Goal: Information Seeking & Learning: Learn about a topic

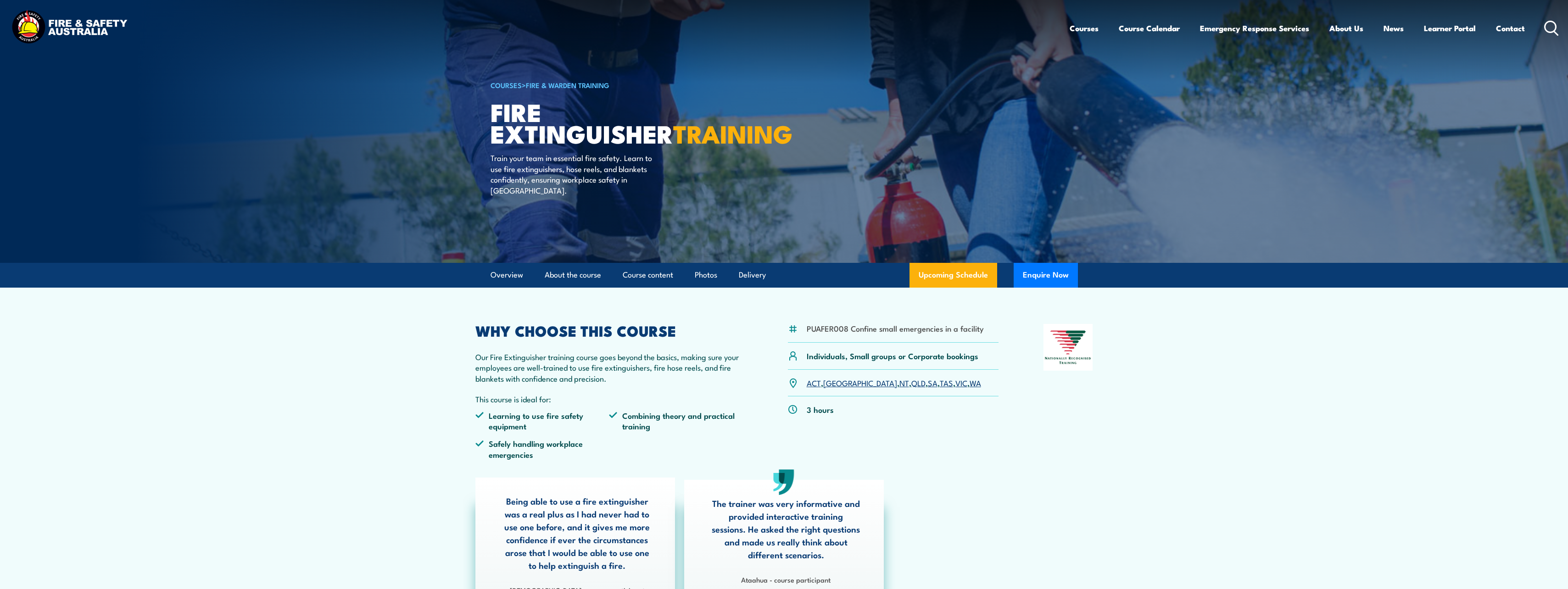
click at [27, 27] on img at bounding box center [69, 28] width 120 height 39
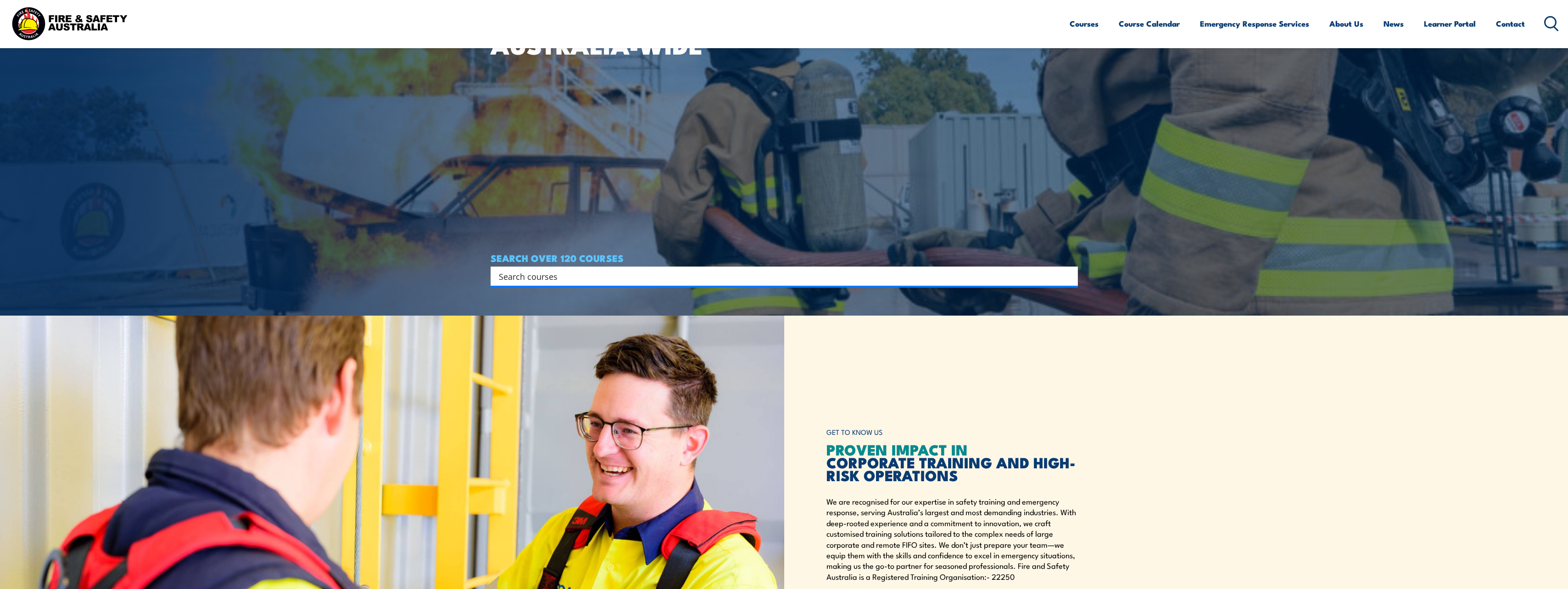
scroll to position [275, 0]
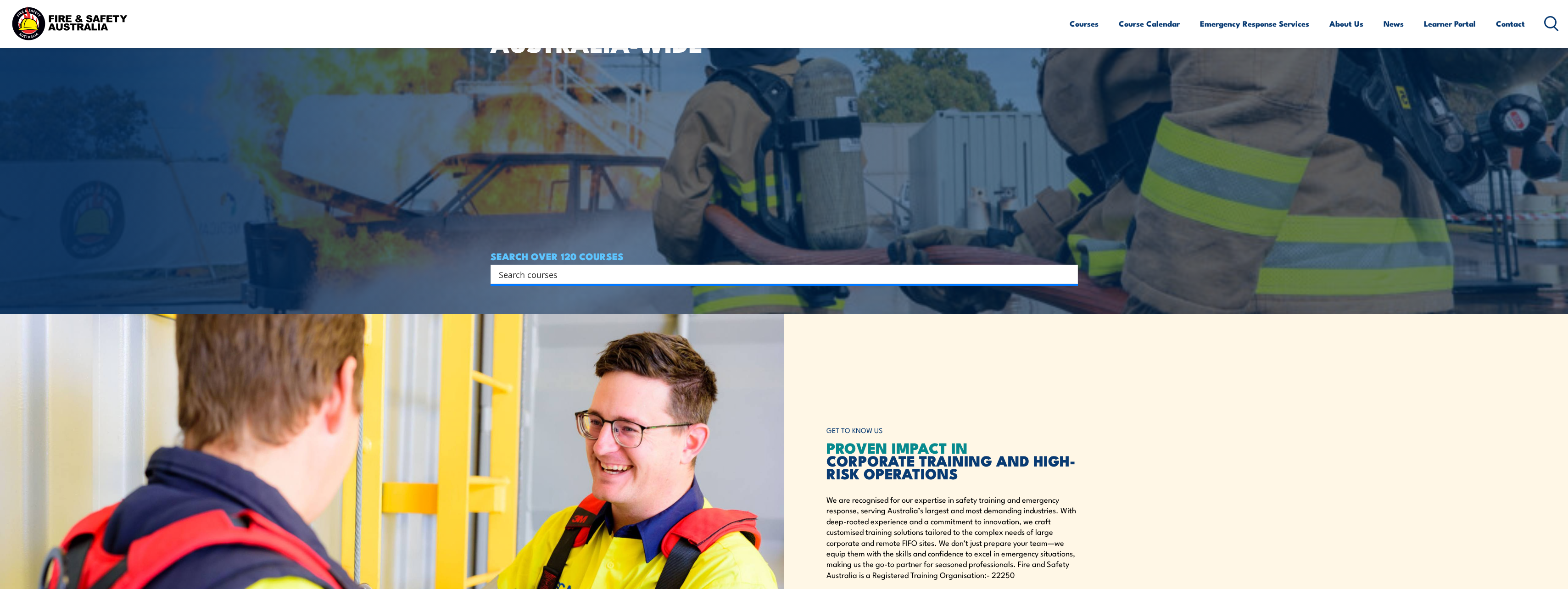
click at [576, 273] on input "Search input" at bounding box center [778, 274] width 559 height 14
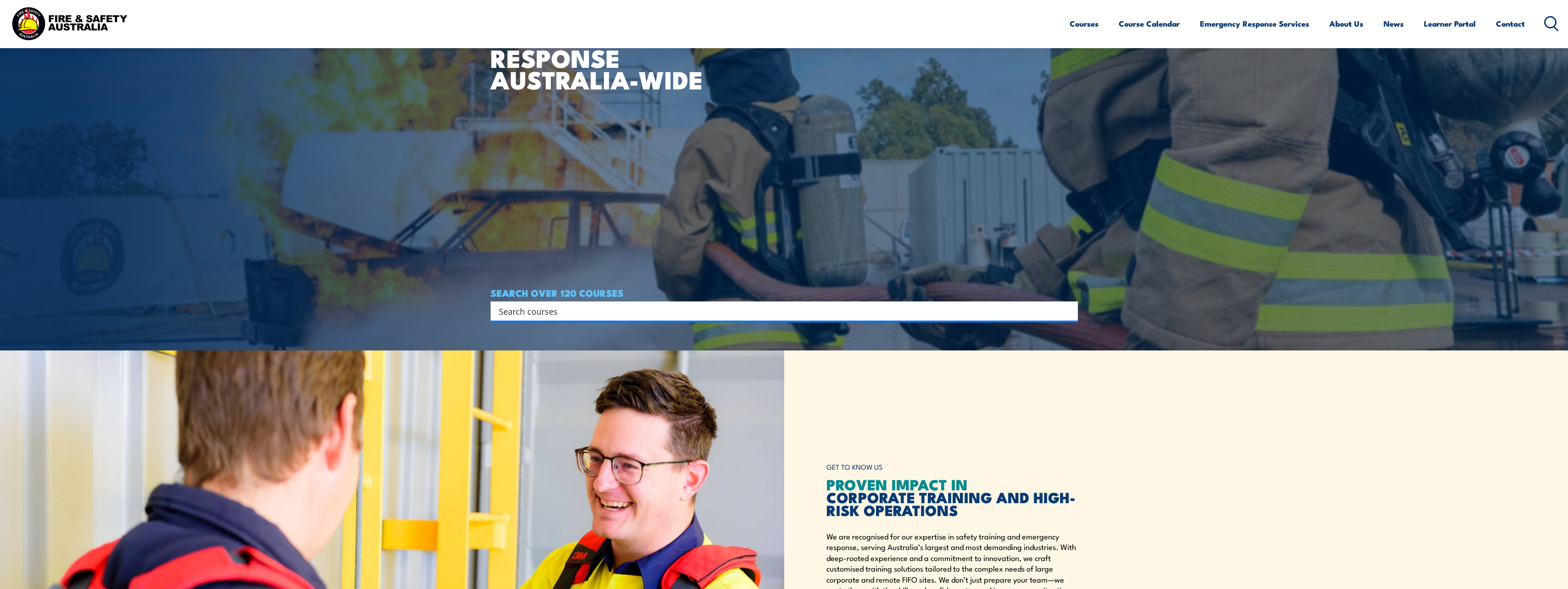
scroll to position [0, 0]
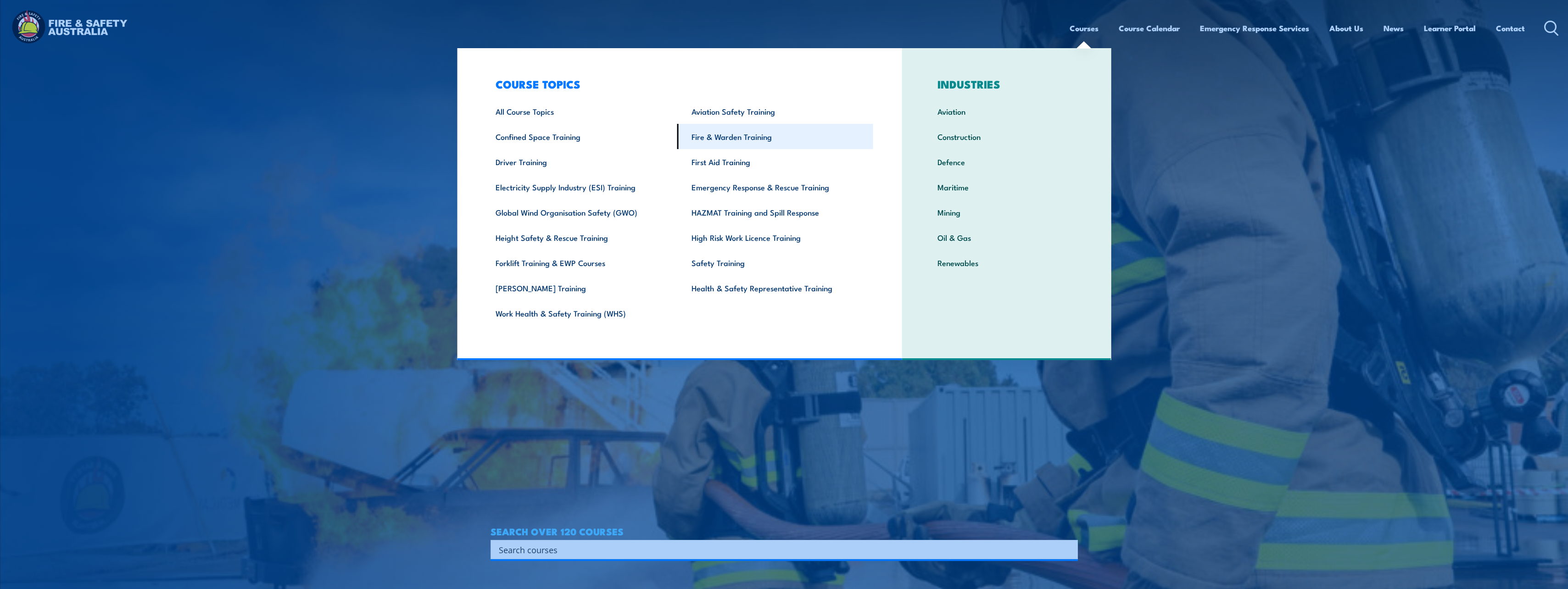
click at [753, 136] on link "Fire & Warden Training" at bounding box center [775, 136] width 196 height 25
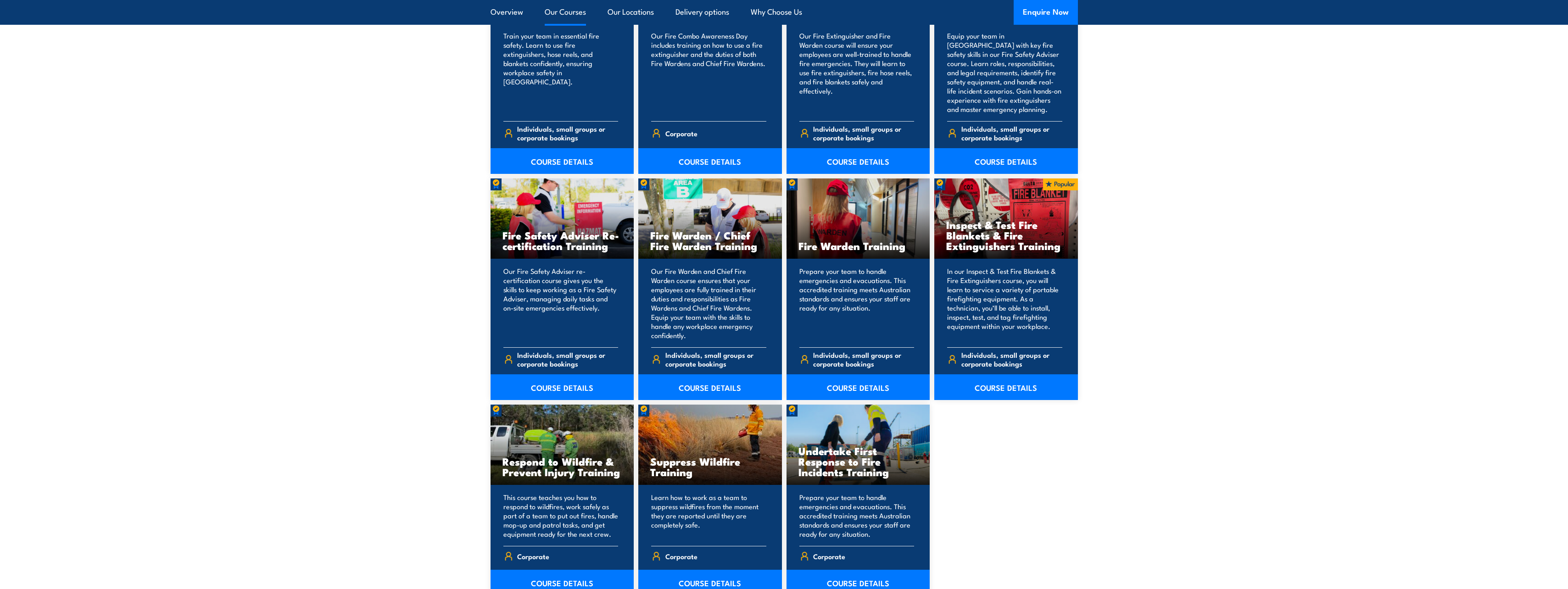
scroll to position [1100, 0]
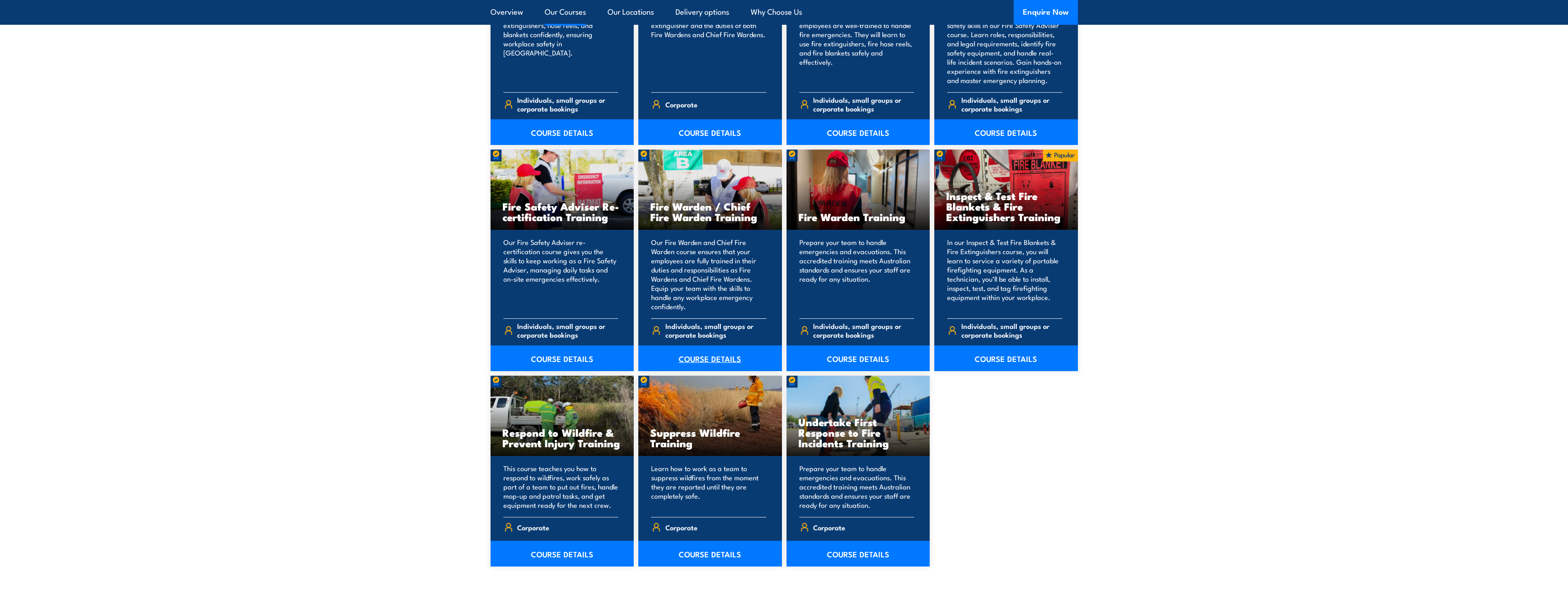
click at [723, 360] on link "COURSE DETAILS" at bounding box center [710, 358] width 144 height 26
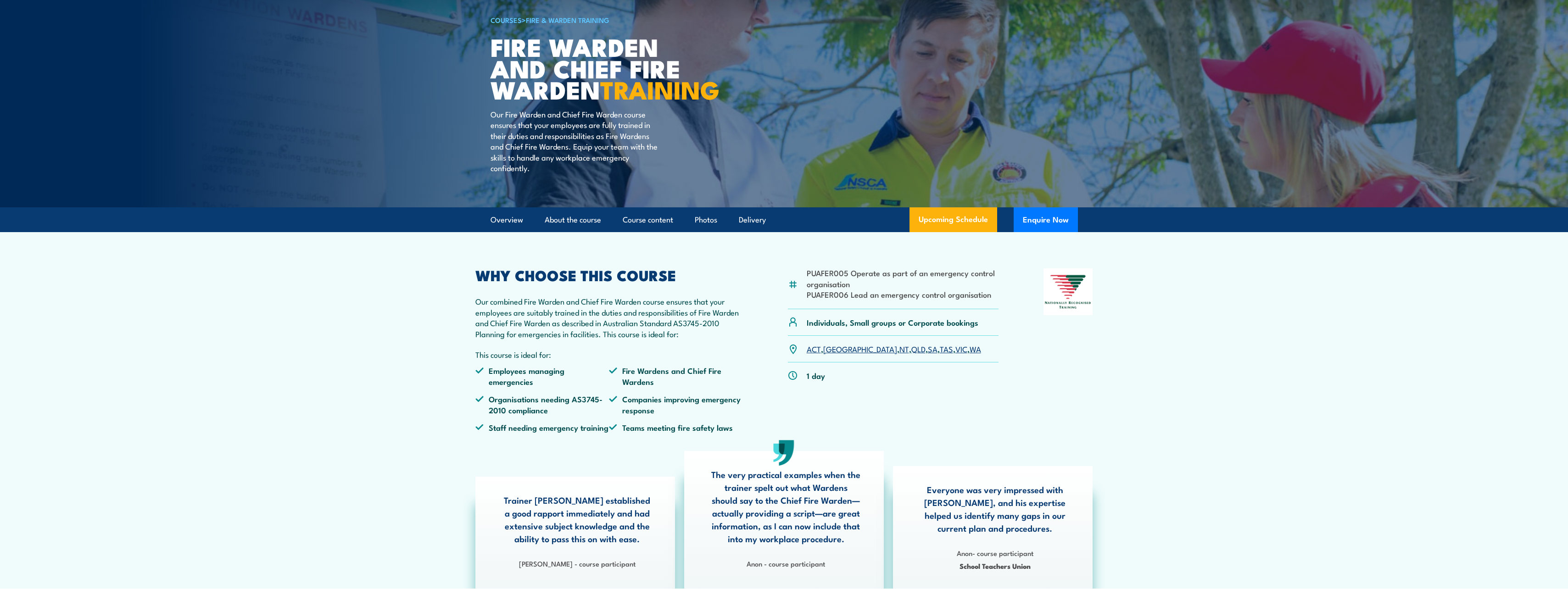
scroll to position [92, 0]
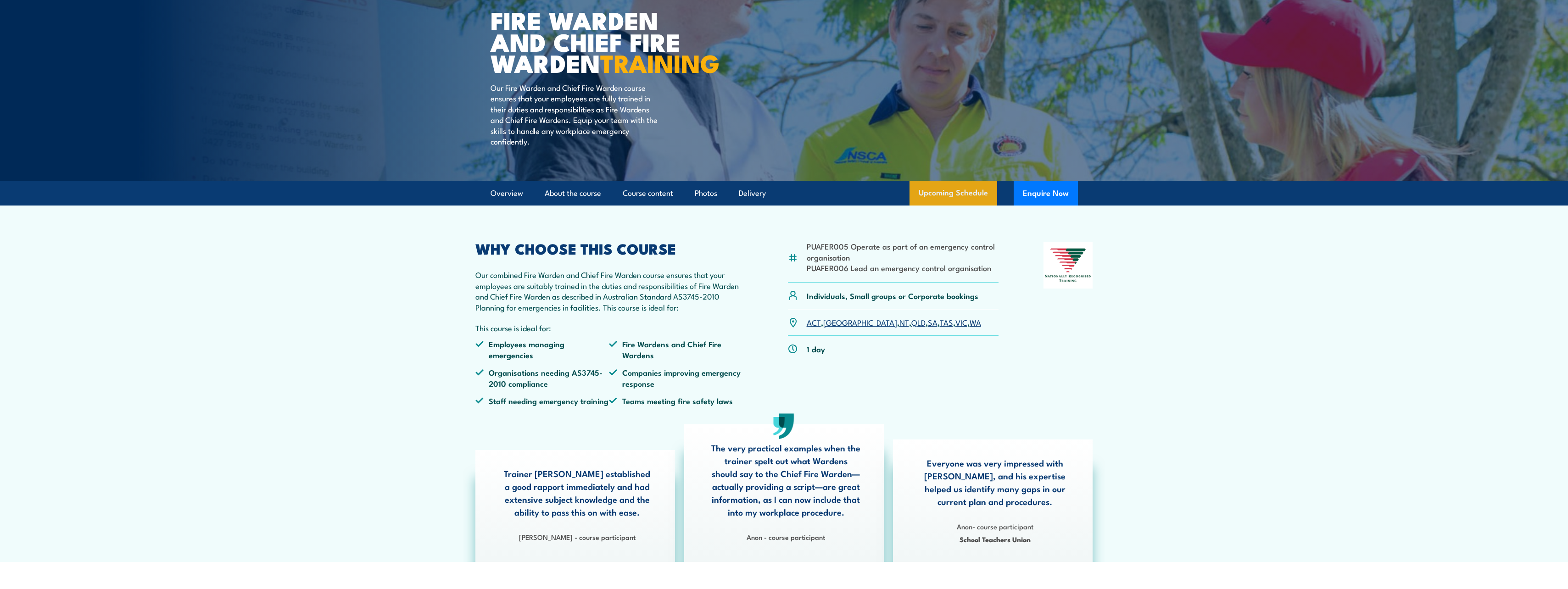
click at [984, 205] on link "Upcoming Schedule" at bounding box center [953, 193] width 87 height 25
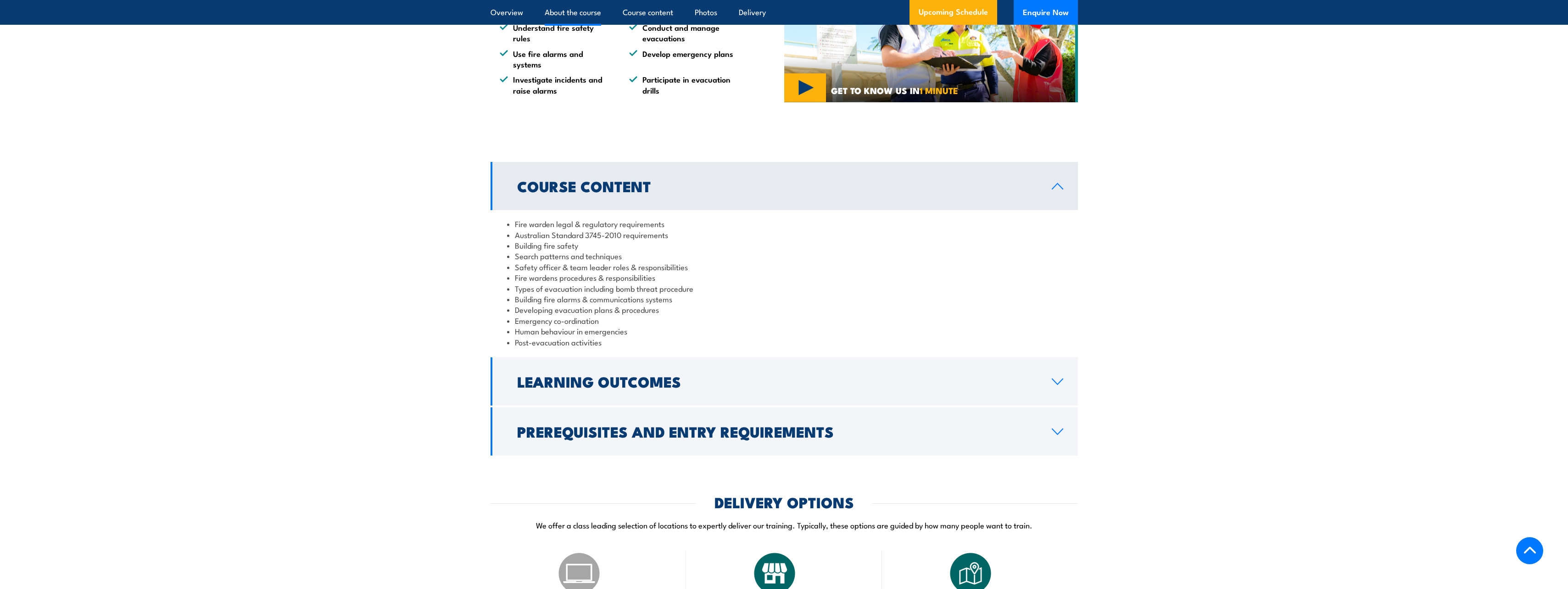
scroll to position [779, 0]
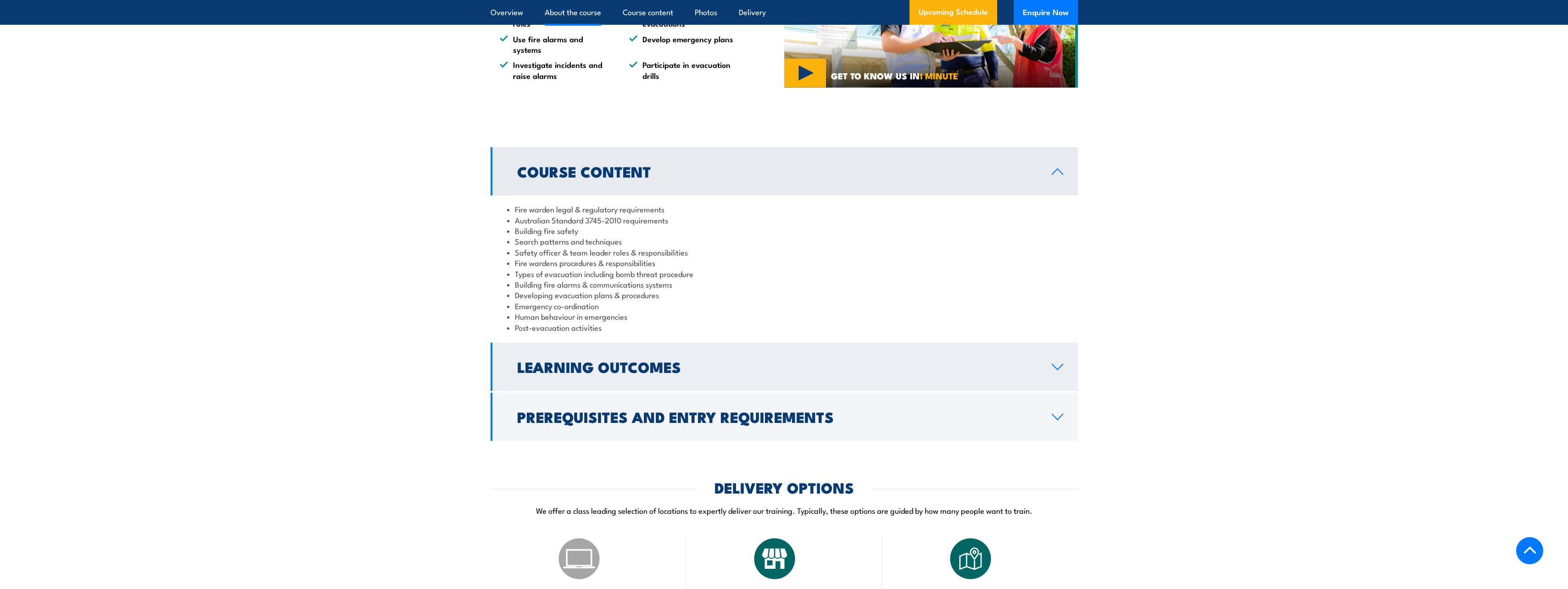
click at [1062, 371] on icon at bounding box center [1057, 366] width 12 height 8
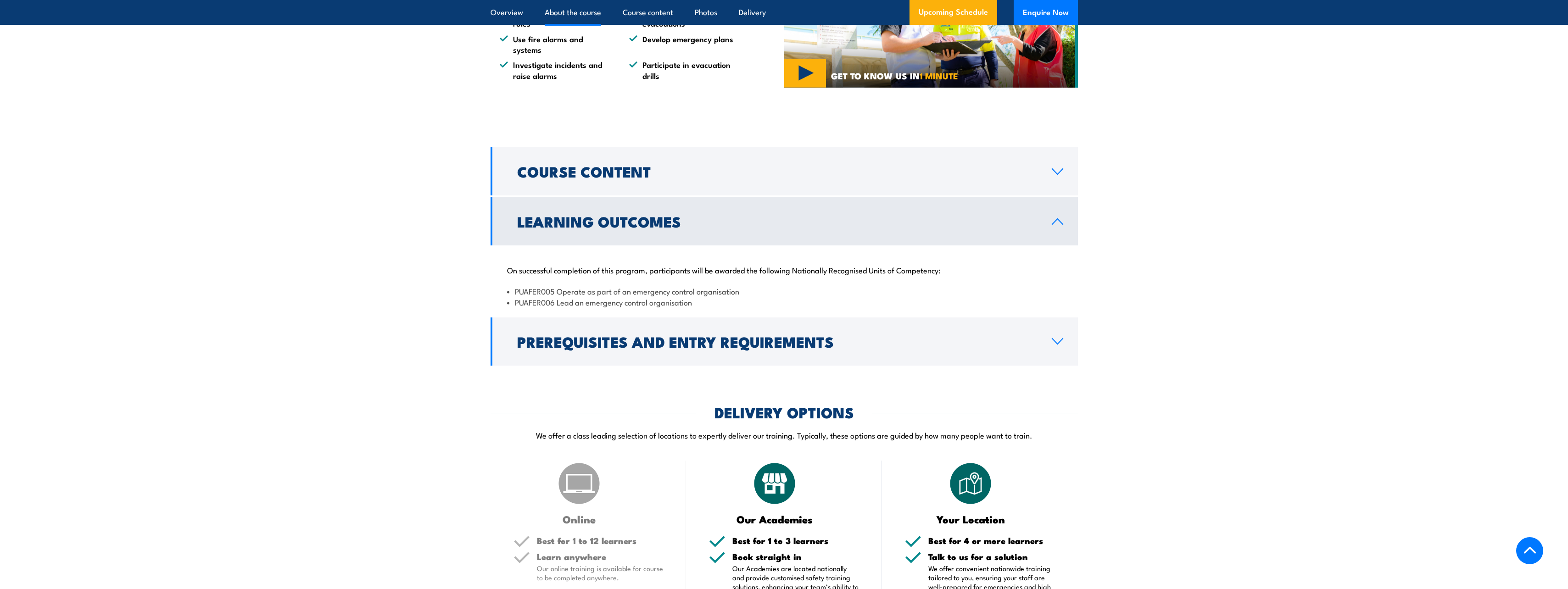
click at [701, 307] on li "PUAFER006 Lead an emergency control organisation" at bounding box center [784, 302] width 554 height 10
drag, startPoint x: 697, startPoint y: 313, endPoint x: 512, endPoint y: 304, distance: 185.2
click at [512, 304] on ul "PUAFER005 Operate as part of an emergency control organisation PUAFER006 Lead a…" at bounding box center [784, 296] width 554 height 21
click at [1050, 353] on link "Prerequisites and Entry Requirements" at bounding box center [785, 342] width 588 height 48
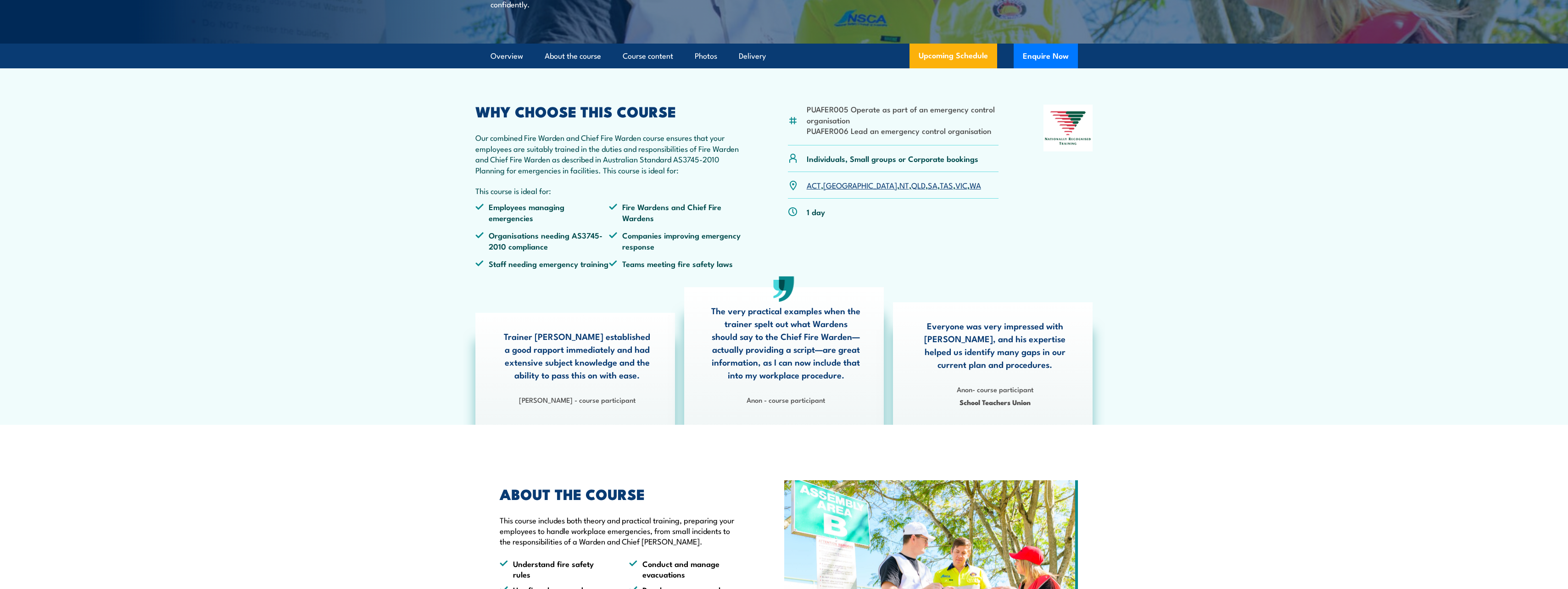
scroll to position [0, 0]
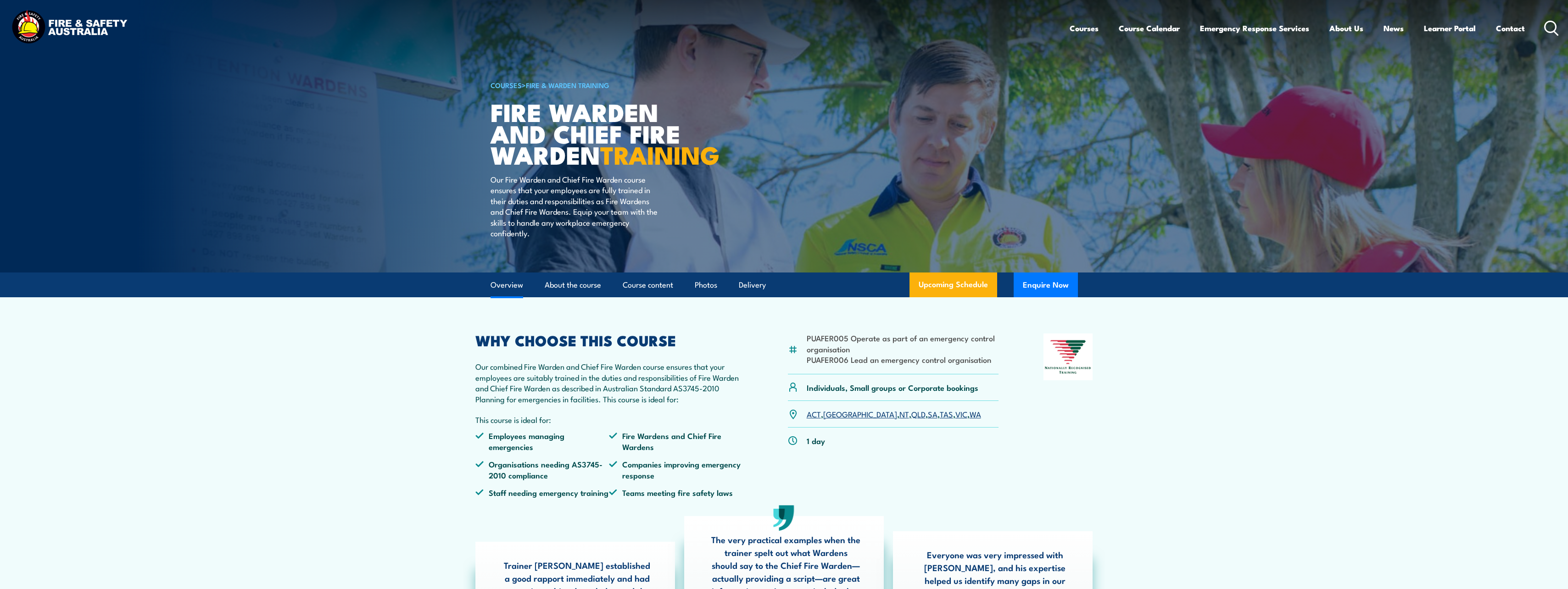
click at [501, 297] on link "Overview" at bounding box center [507, 285] width 33 height 24
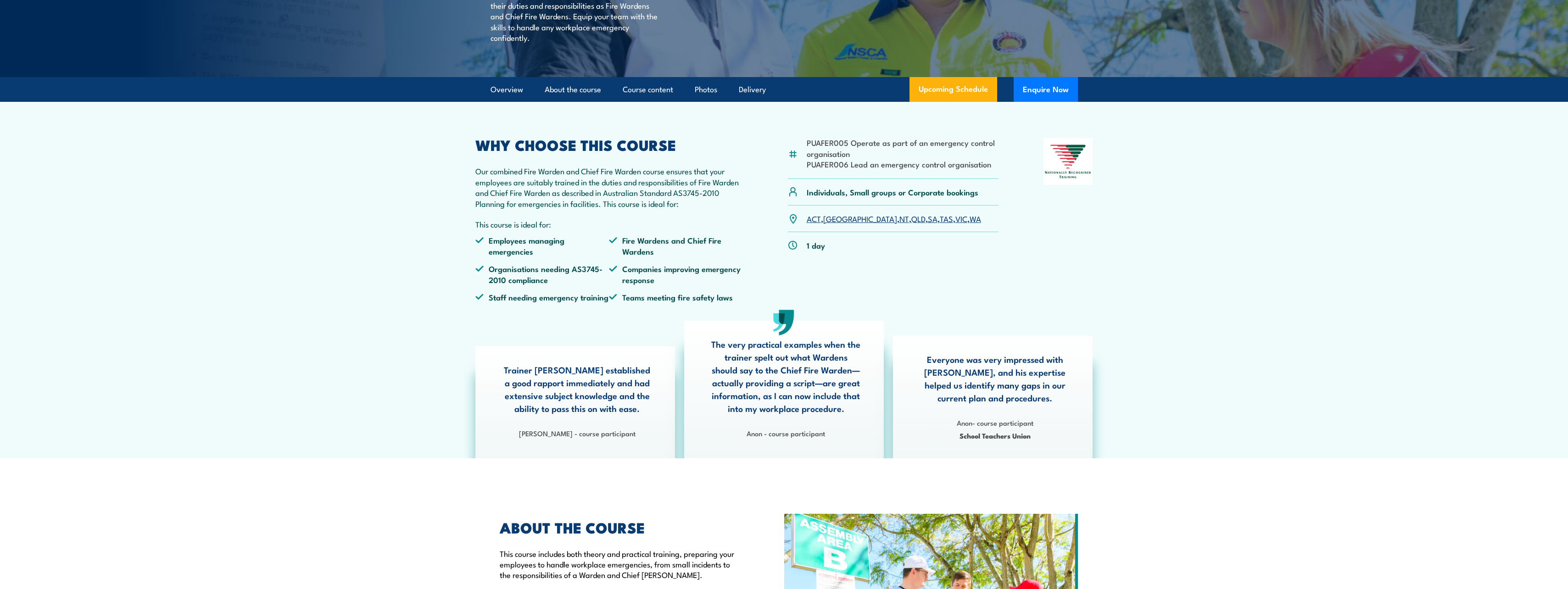
scroll to position [262, 0]
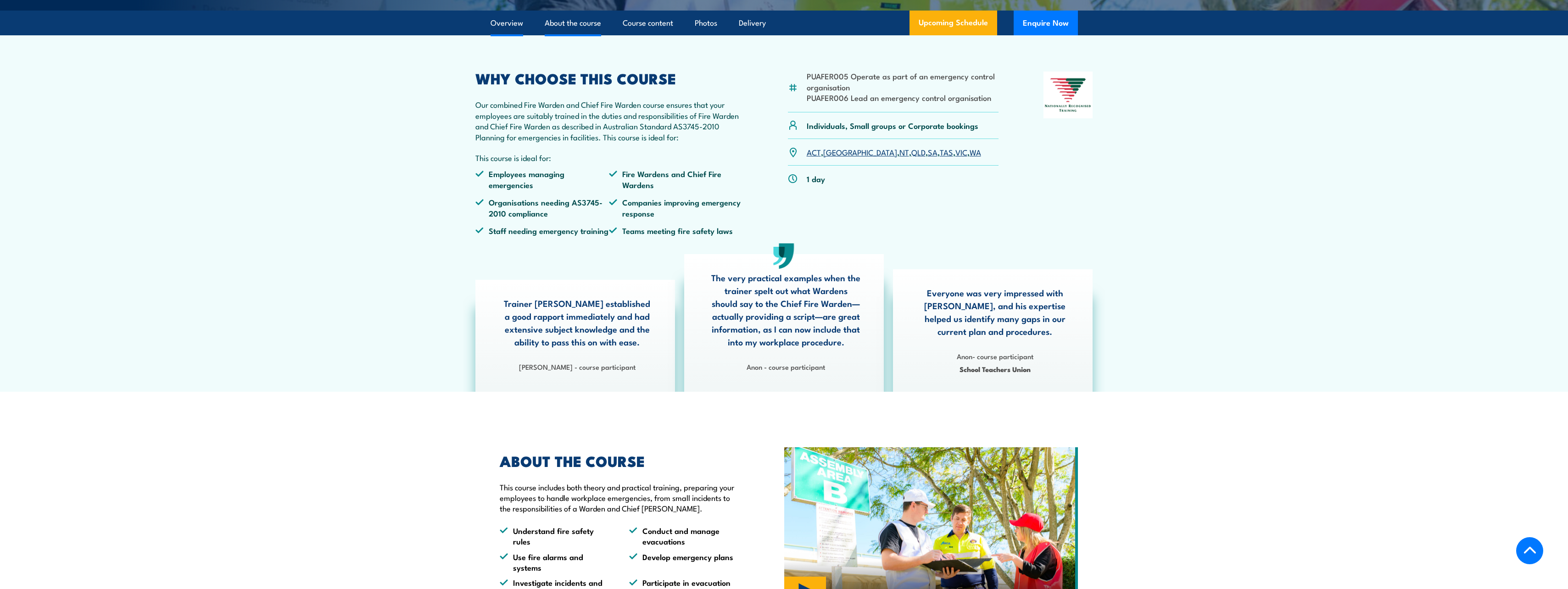
click at [557, 35] on link "About the course" at bounding box center [573, 23] width 57 height 24
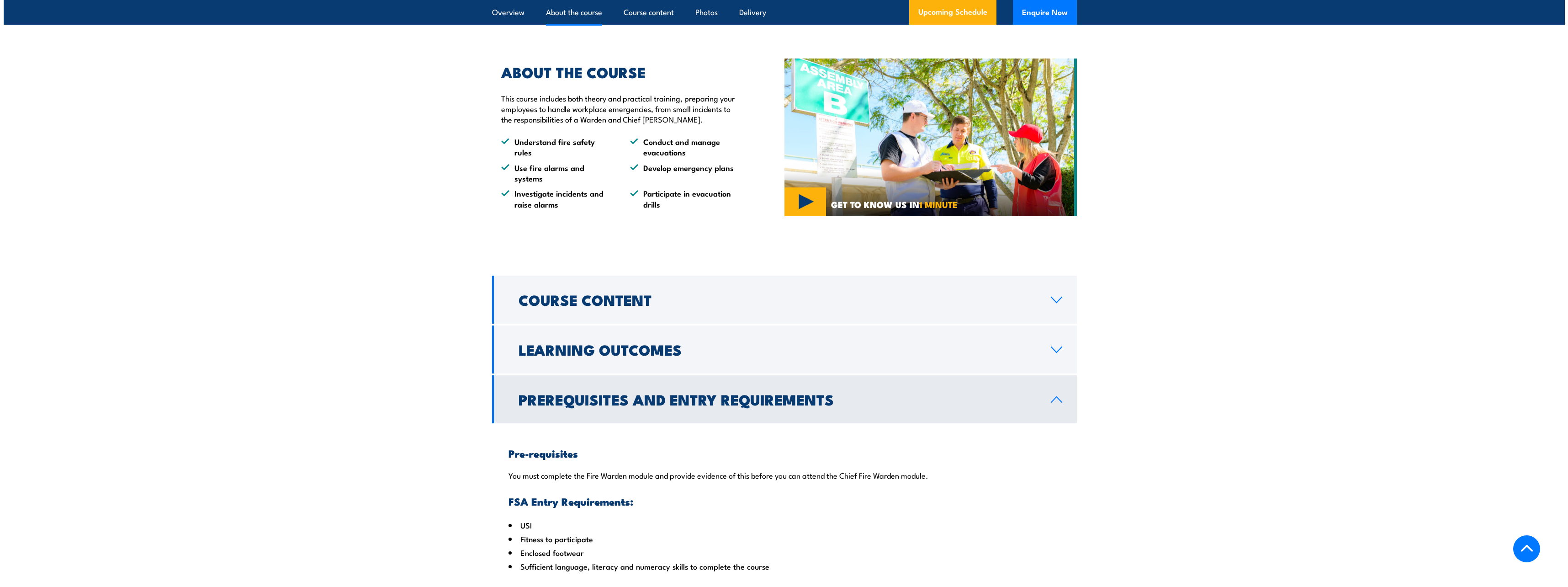
scroll to position [654, 0]
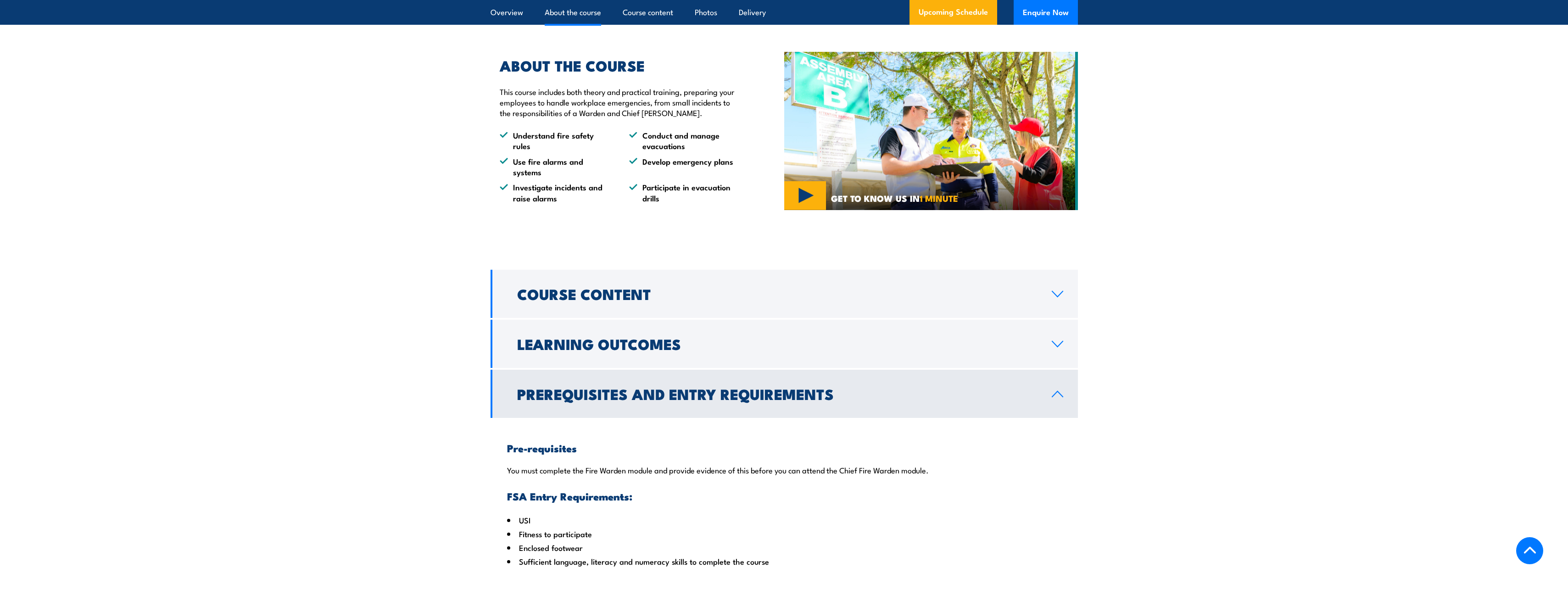
click at [801, 211] on img at bounding box center [931, 131] width 294 height 158
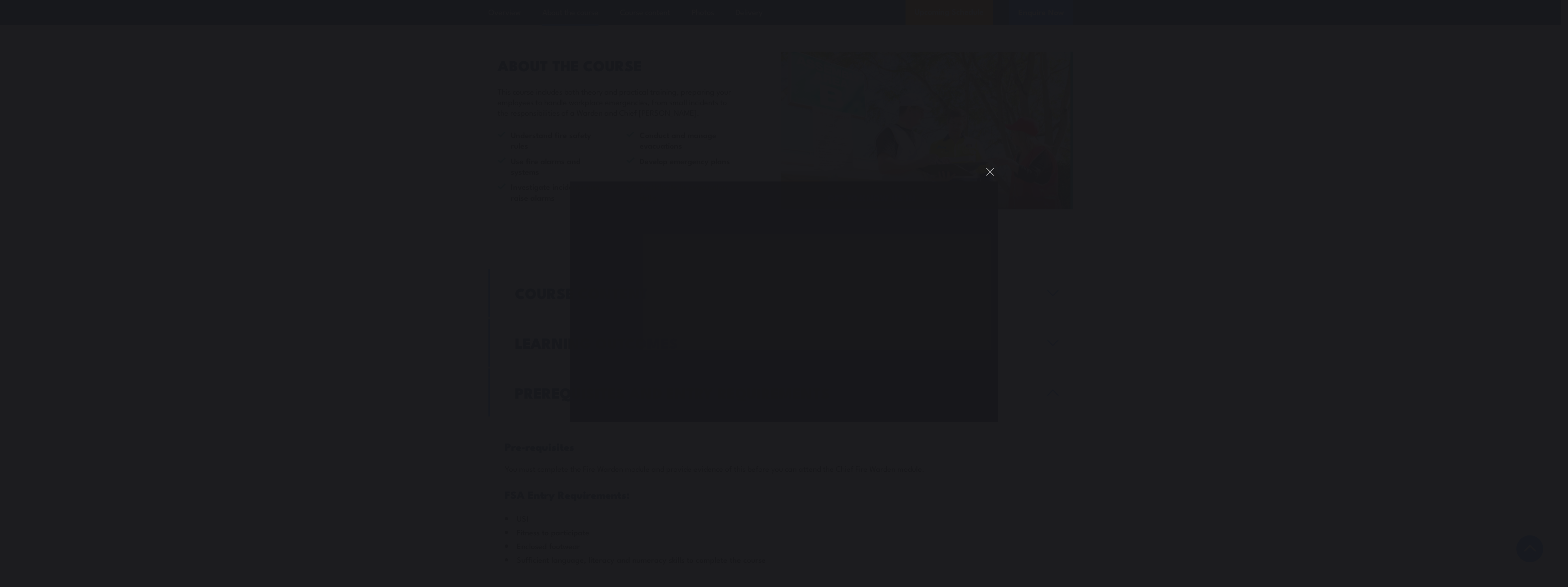
scroll to position [0, 0]
click at [994, 169] on button "You can close this modal content with the ESC key" at bounding box center [996, 169] width 15 height 15
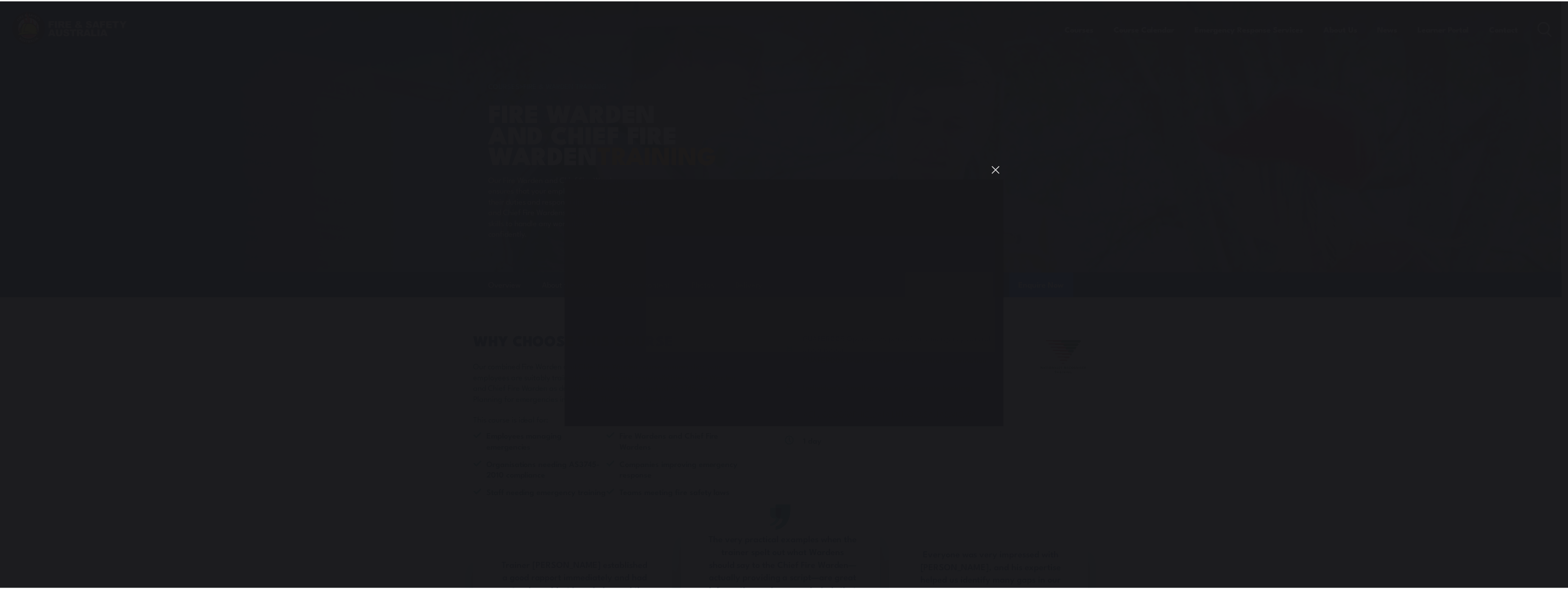
scroll to position [509, 0]
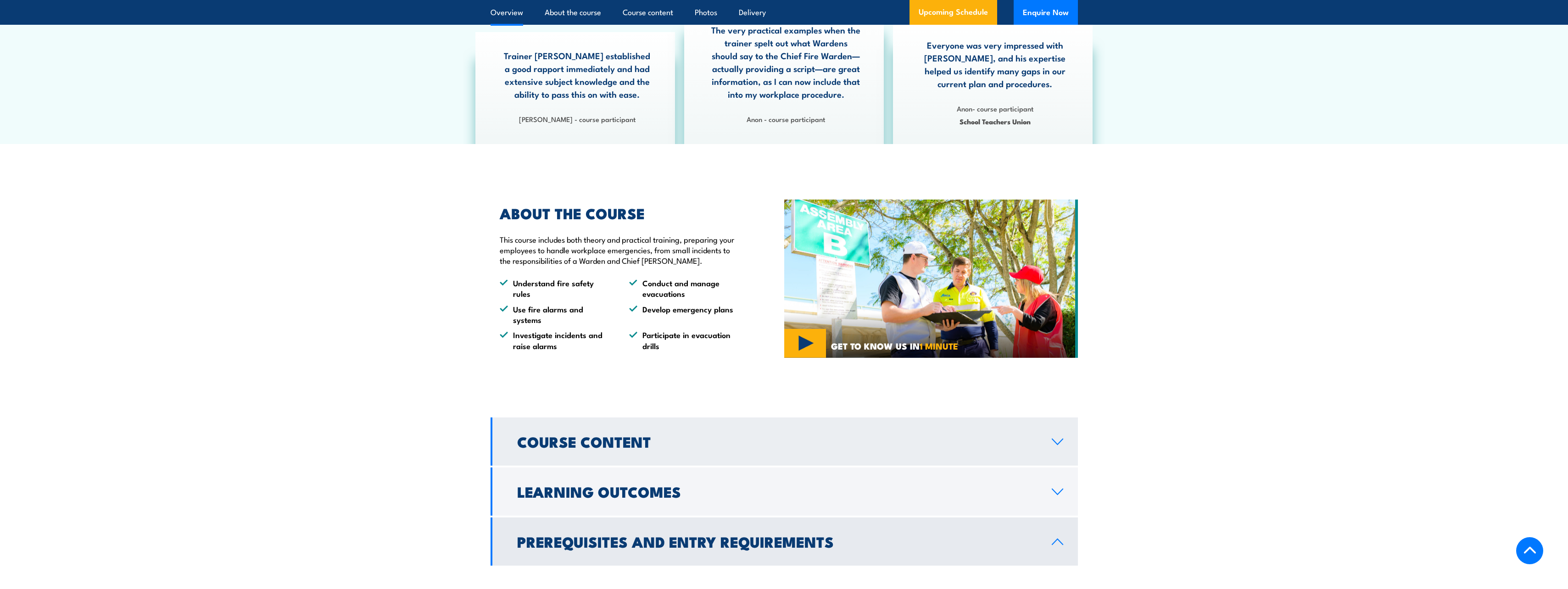
click at [1052, 444] on icon at bounding box center [1057, 442] width 10 height 5
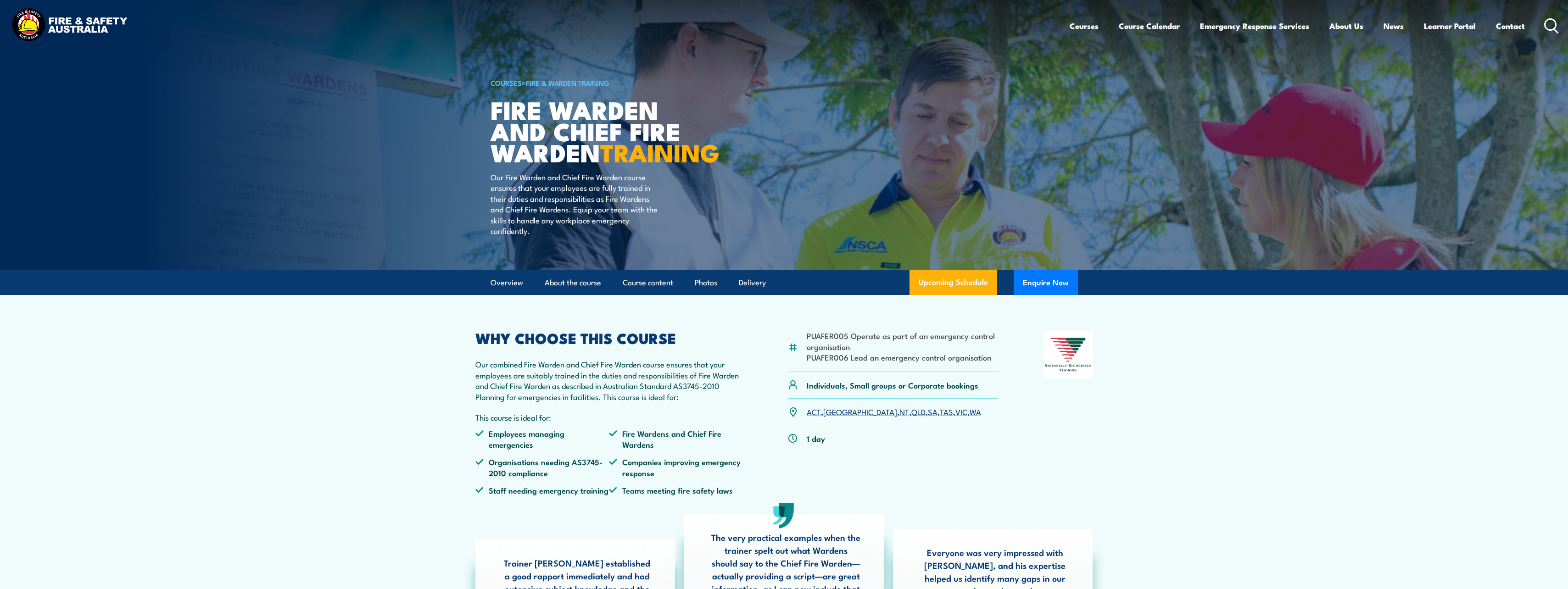
scroll to position [0, 0]
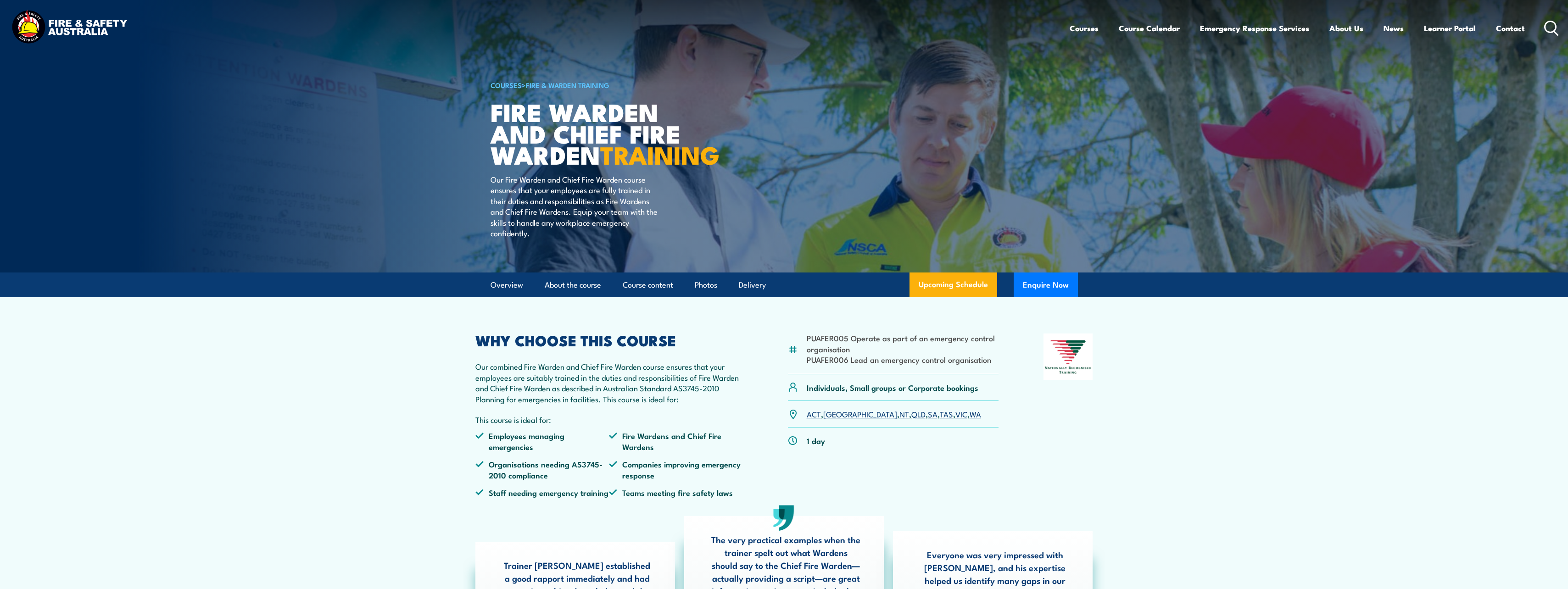
click at [1349, 428] on section "PUAFER005 Operate as part of an emergency control organisation PUAFER006 Lead a…" at bounding box center [784, 475] width 1568 height 356
